Goal: Task Accomplishment & Management: Use online tool/utility

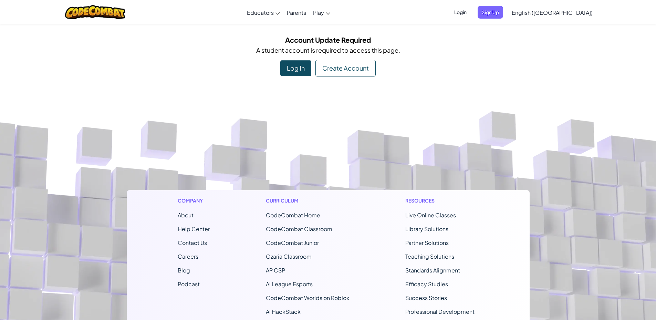
click at [296, 67] on div "Log In" at bounding box center [295, 68] width 31 height 16
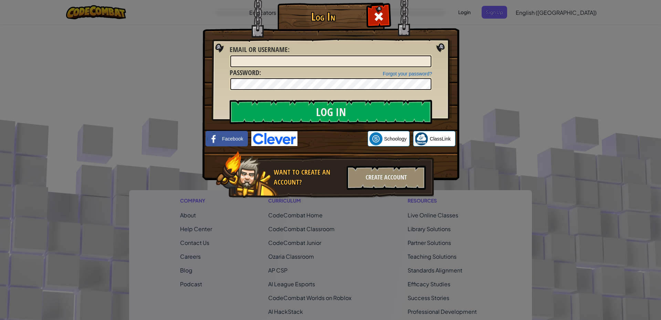
click at [274, 137] on img at bounding box center [274, 138] width 46 height 15
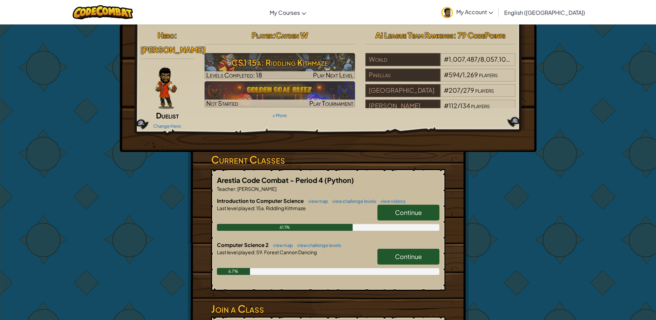
drag, startPoint x: 404, startPoint y: 246, endPoint x: 402, endPoint y: 240, distance: 6.3
click at [404, 252] on span "Continue" at bounding box center [408, 256] width 27 height 8
